Goal: Task Accomplishment & Management: Manage account settings

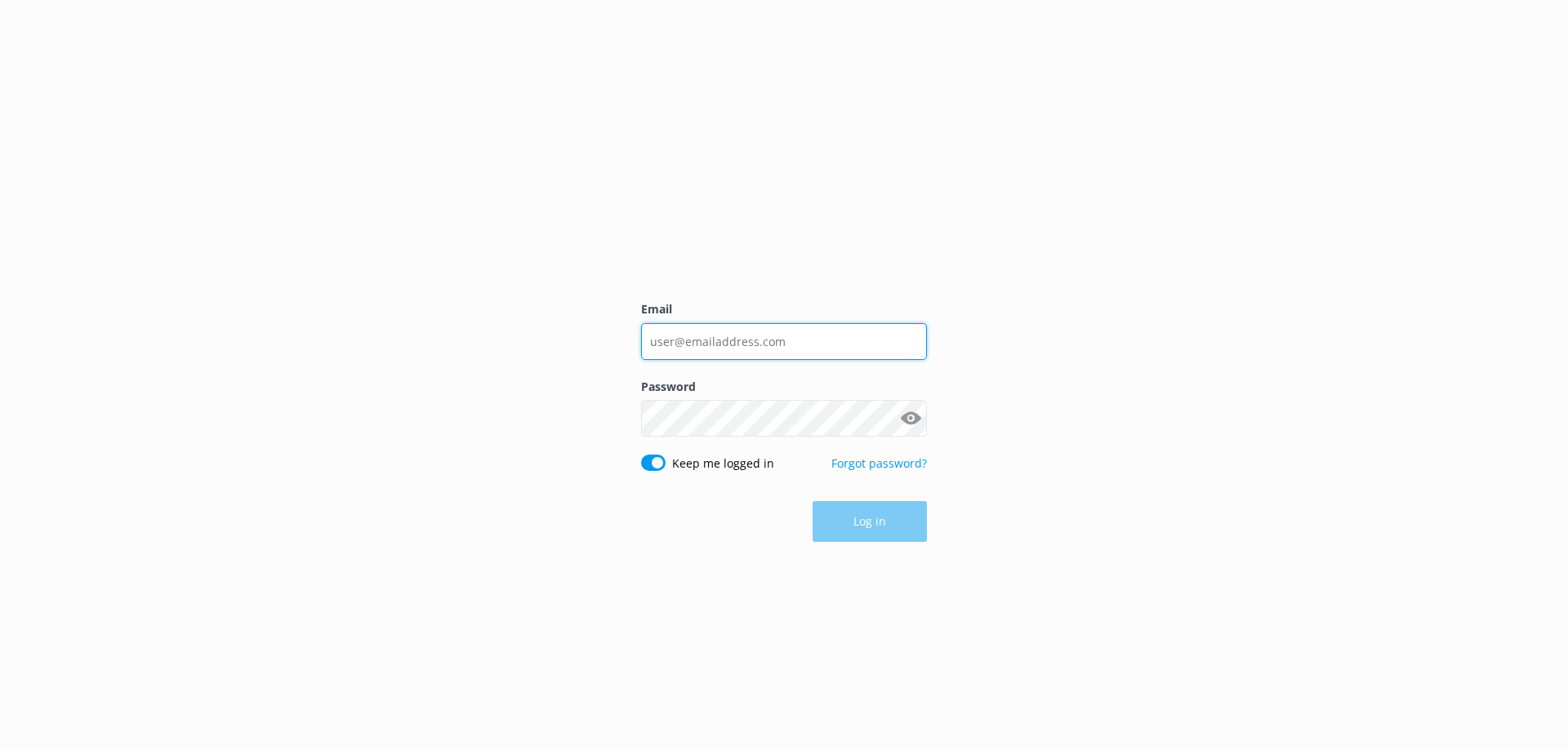
type input "[EMAIL_ADDRESS][DOMAIN_NAME]"
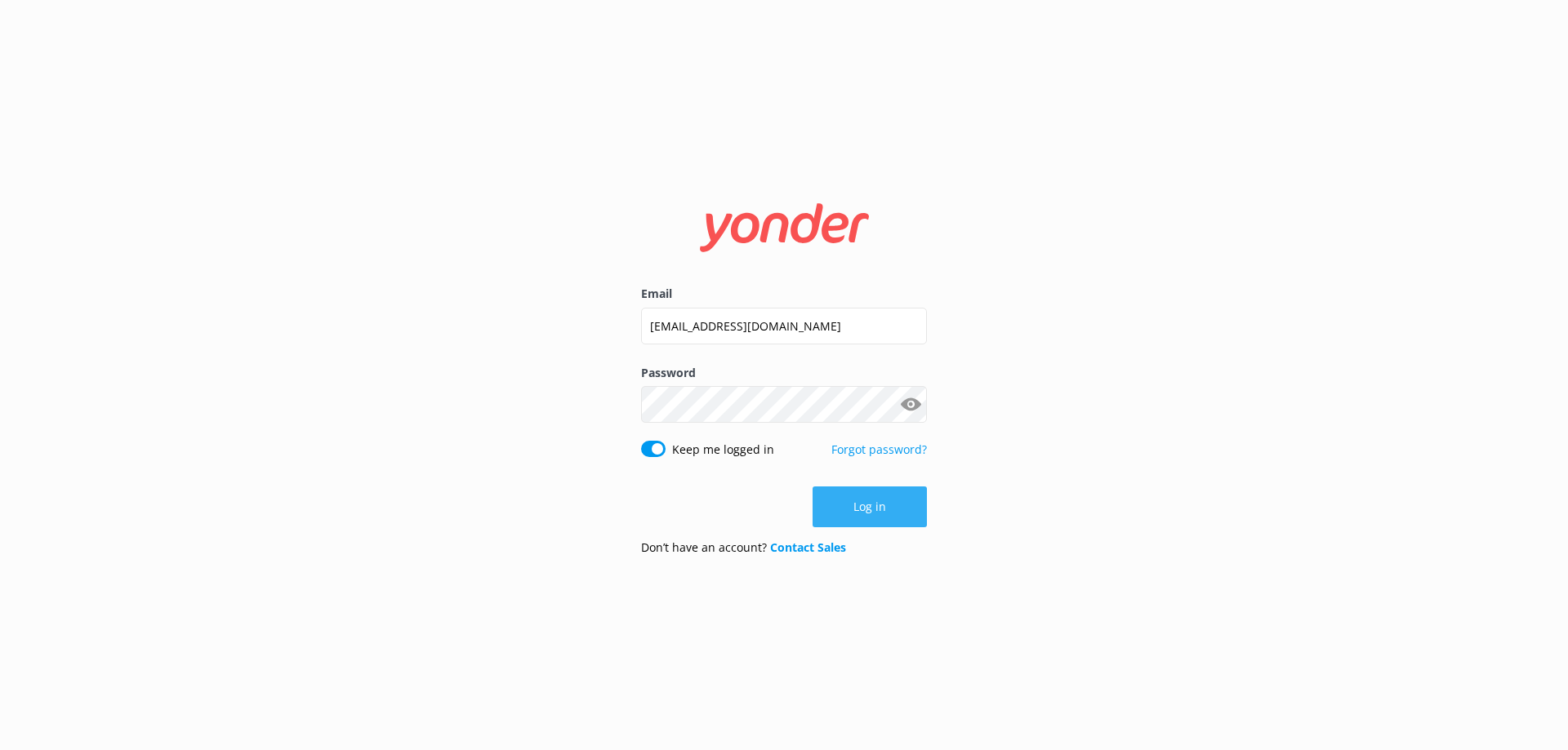
click at [895, 518] on button "Log in" at bounding box center [869, 506] width 115 height 41
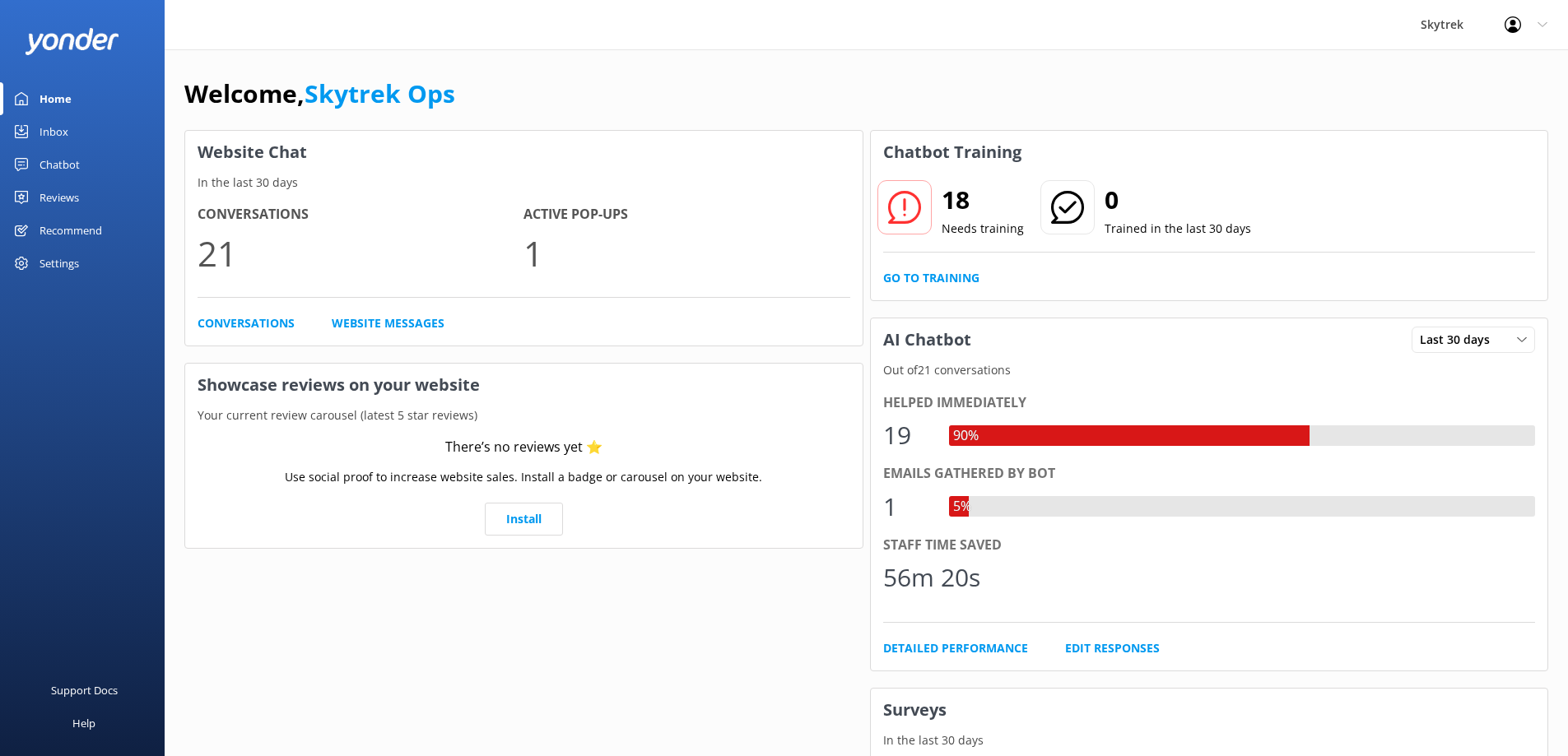
click at [274, 79] on h1 "Welcome, Skytrek Ops" at bounding box center [319, 93] width 271 height 39
click at [257, 77] on h1 "Welcome, Skytrek Ops" at bounding box center [319, 93] width 271 height 39
